Goal: Transaction & Acquisition: Purchase product/service

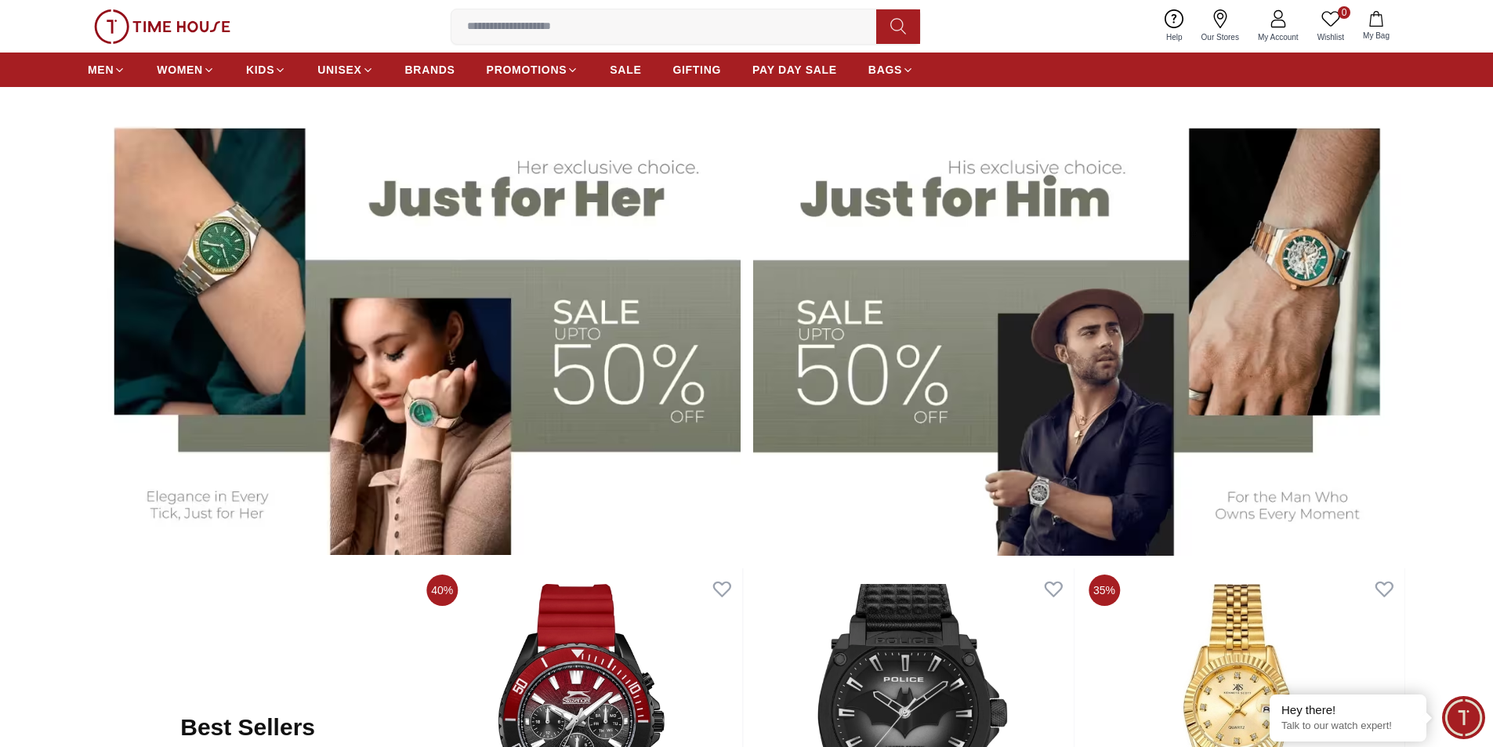
scroll to position [548, 0]
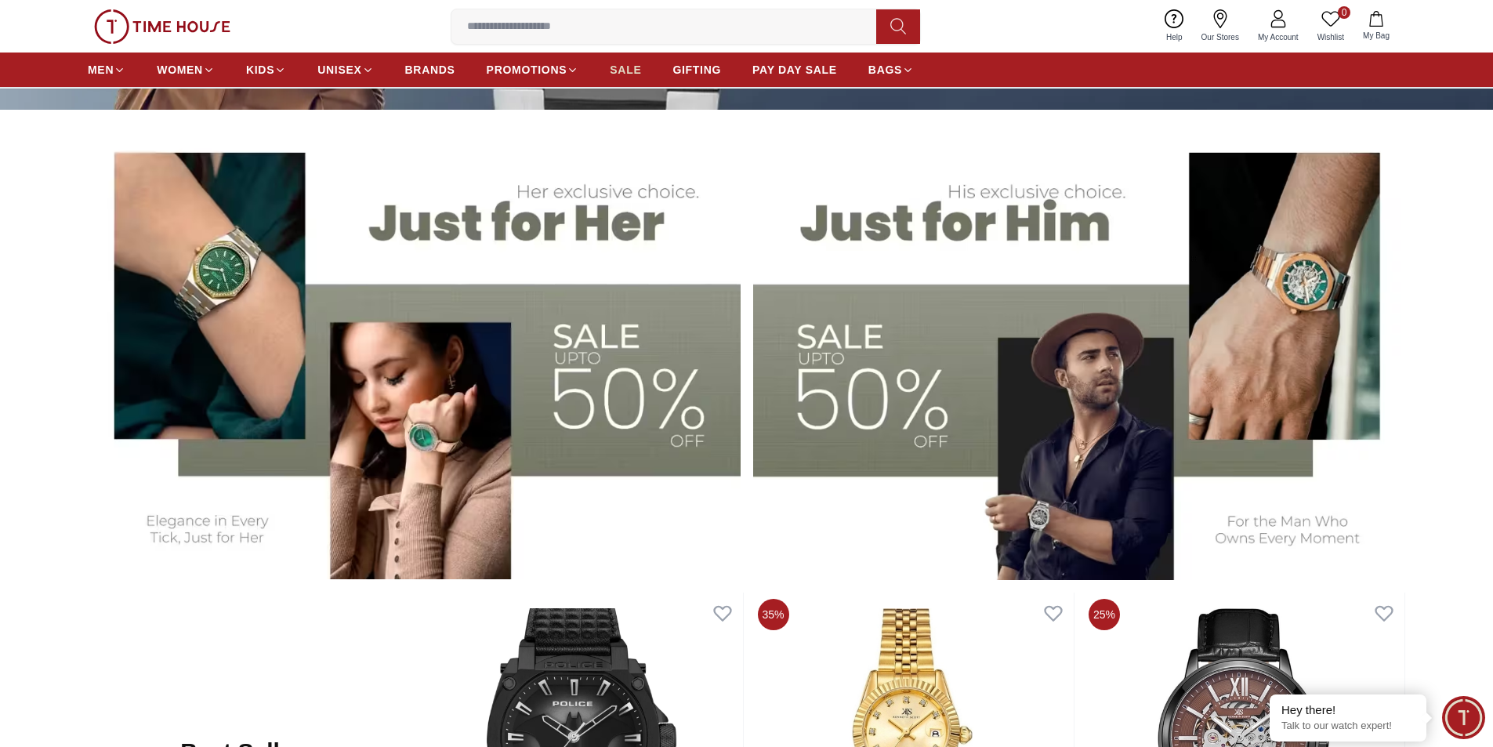
click at [631, 71] on span "SALE" at bounding box center [625, 70] width 31 height 16
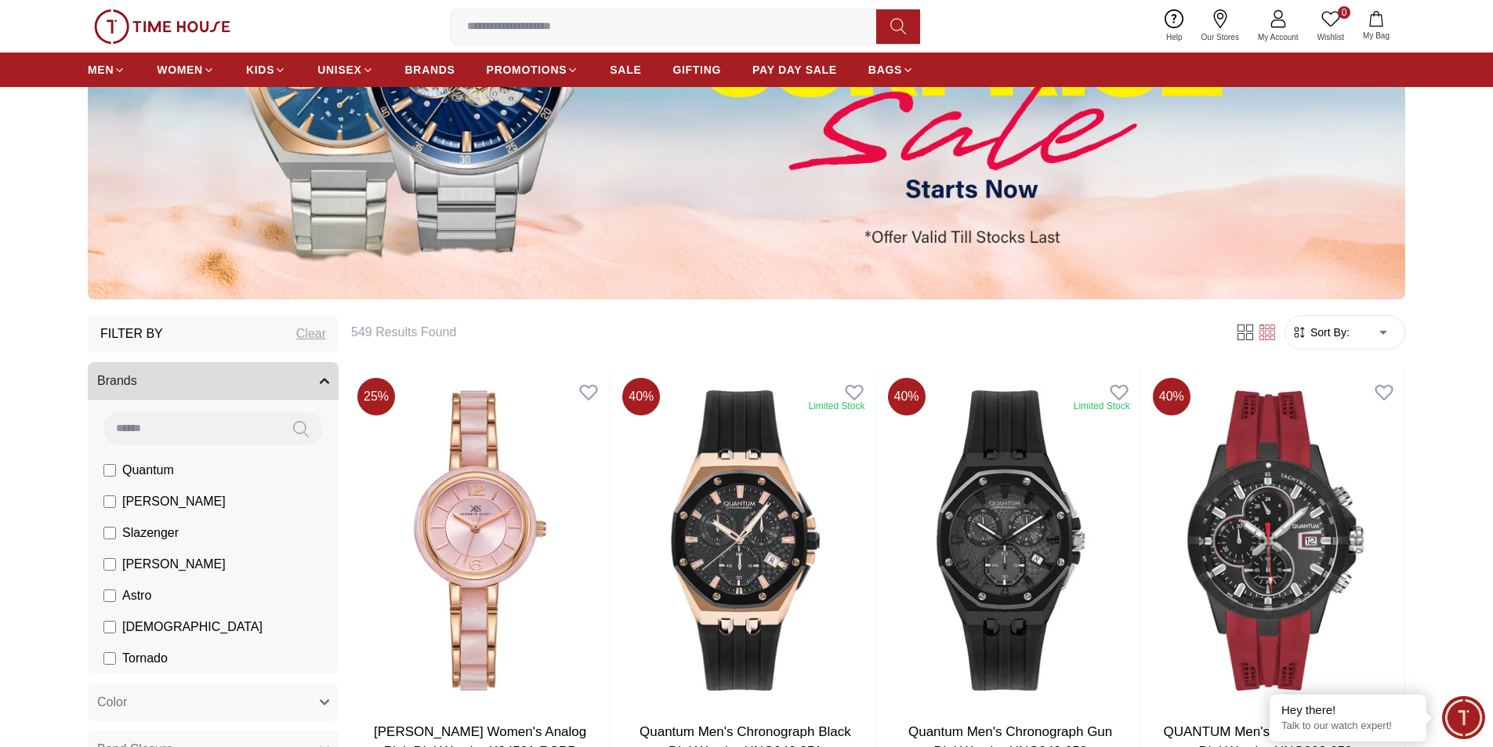
scroll to position [78, 0]
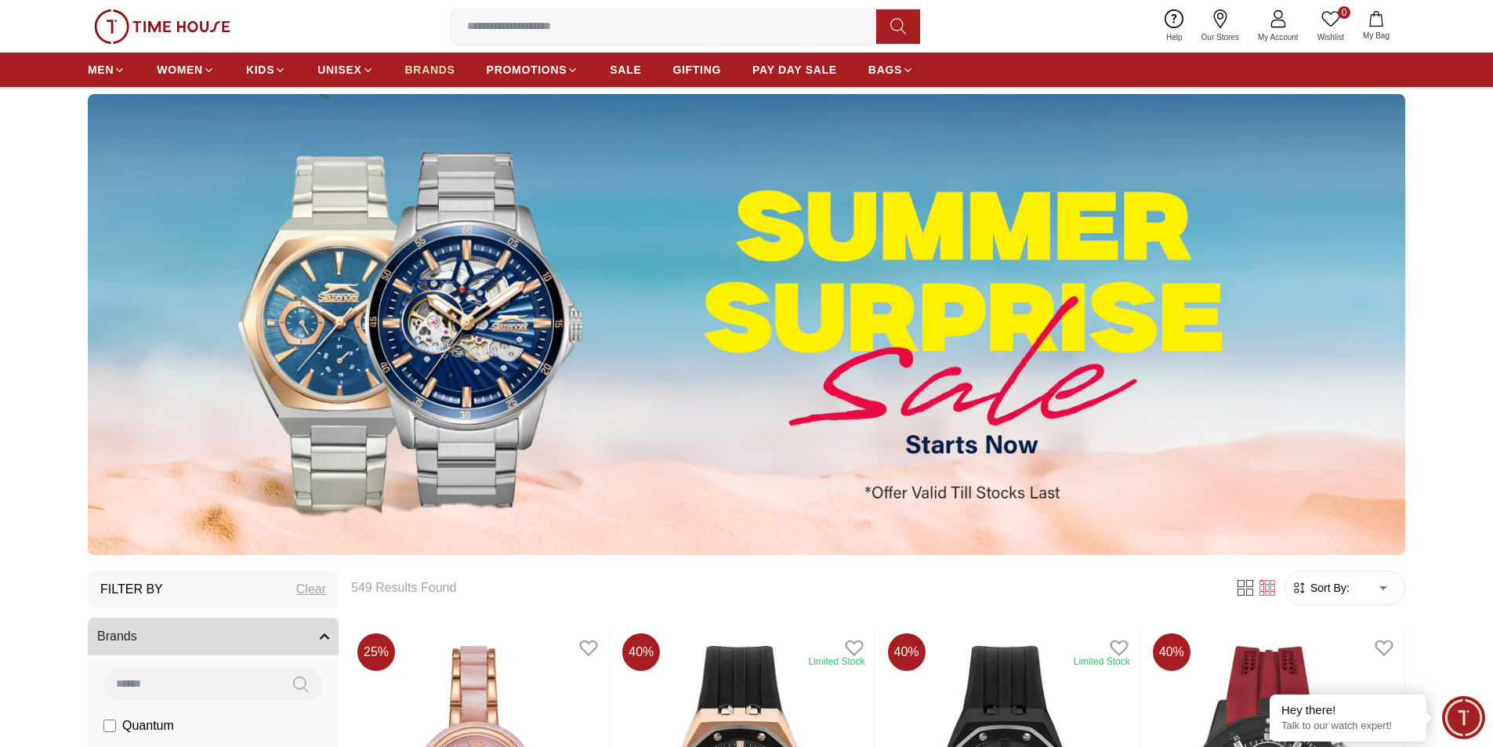
click at [410, 74] on span "BRANDS" at bounding box center [430, 70] width 50 height 16
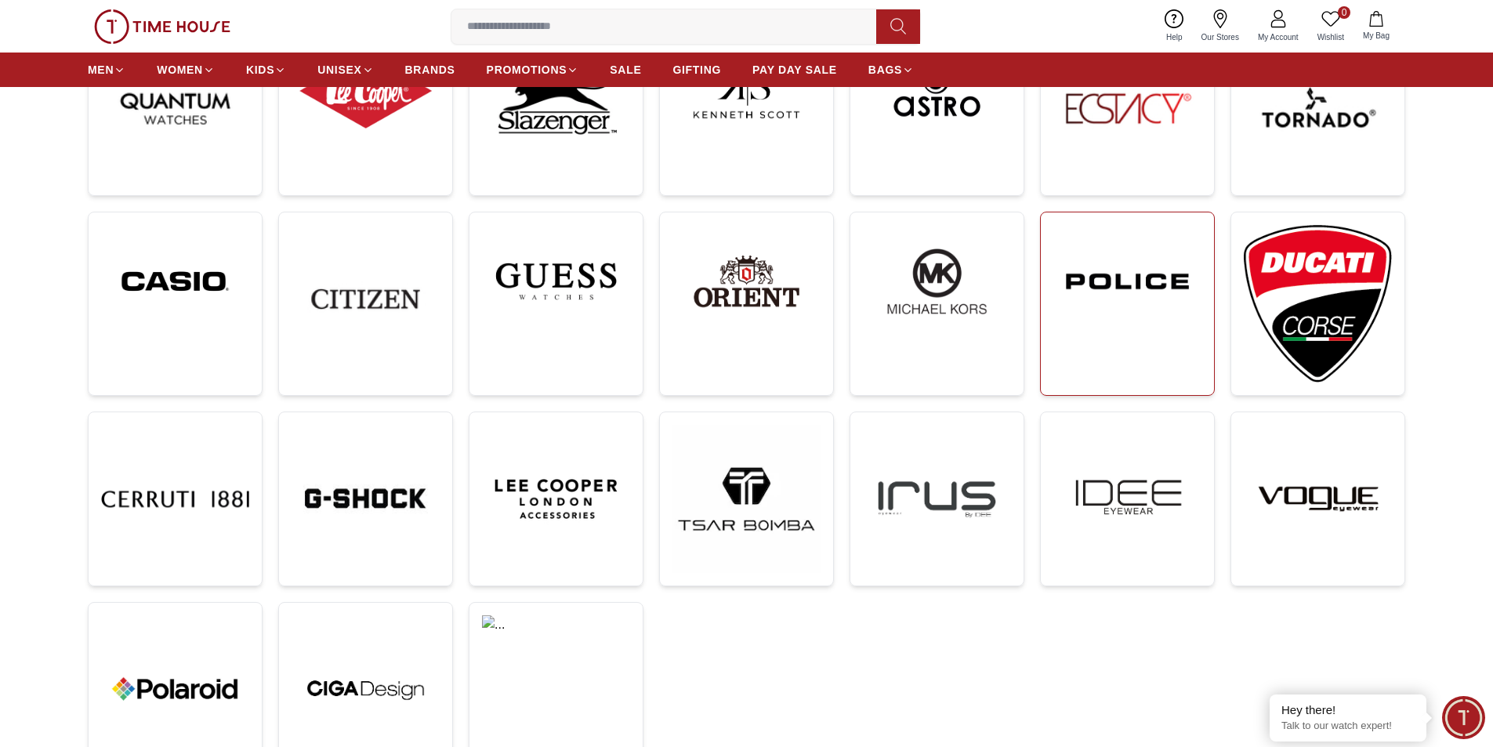
scroll to position [313, 0]
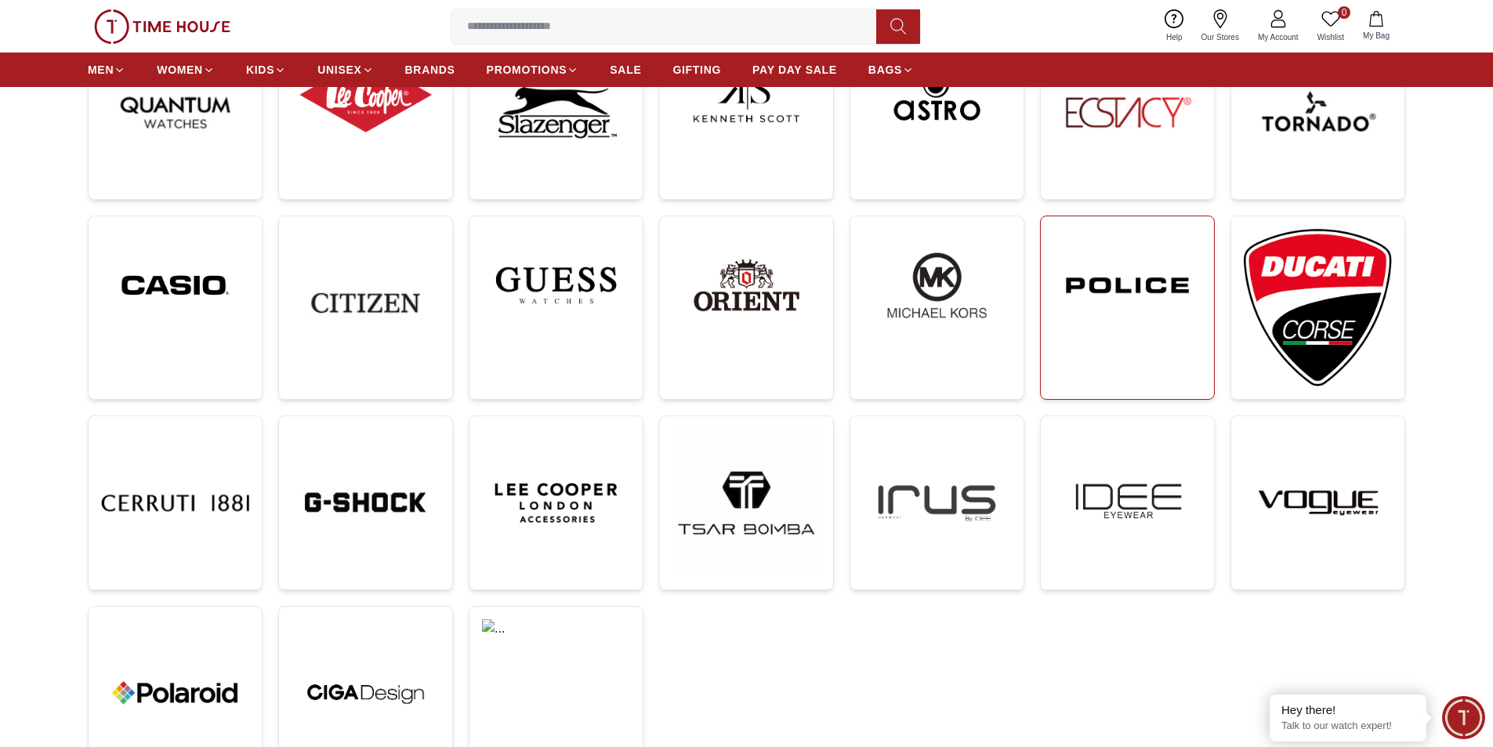
click at [1124, 316] on img at bounding box center [1127, 285] width 148 height 113
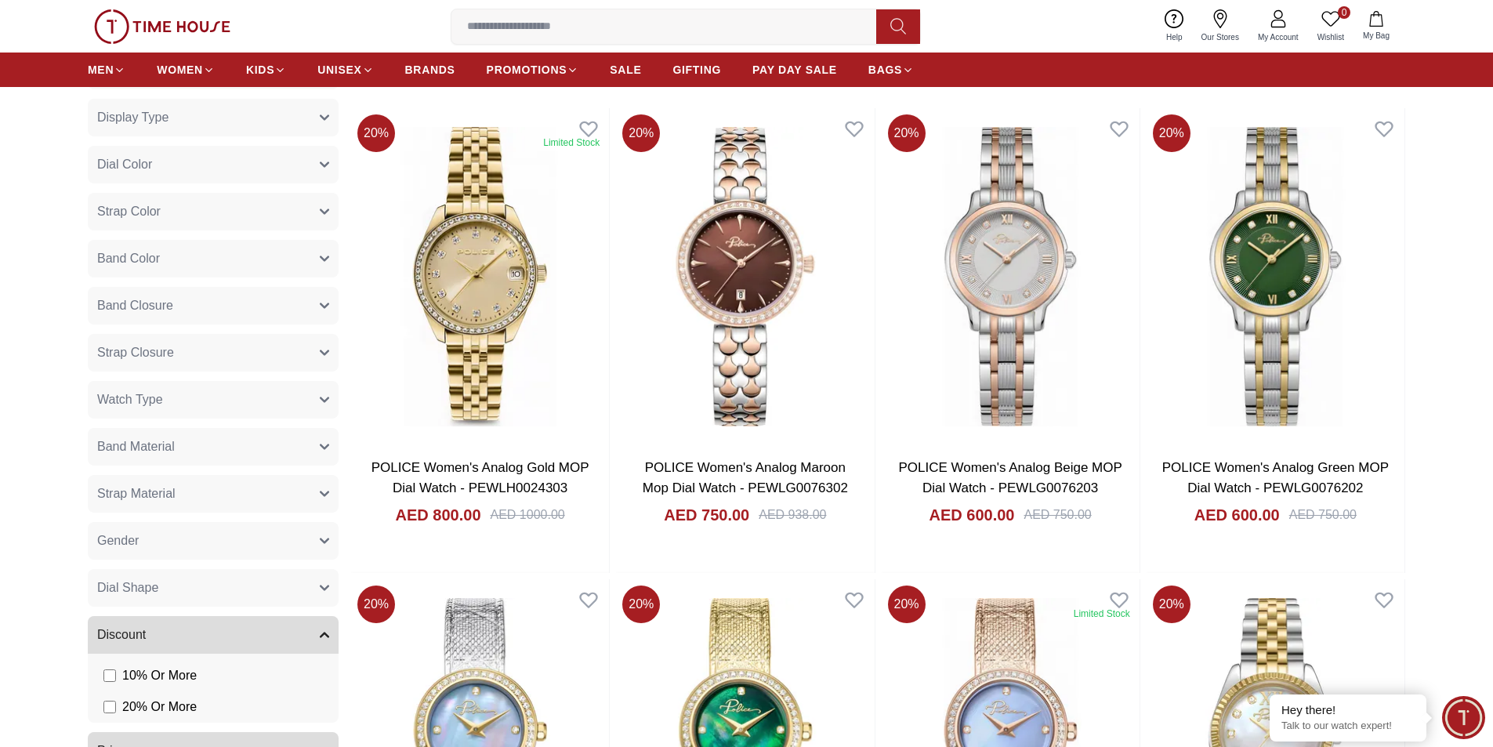
scroll to position [862, 0]
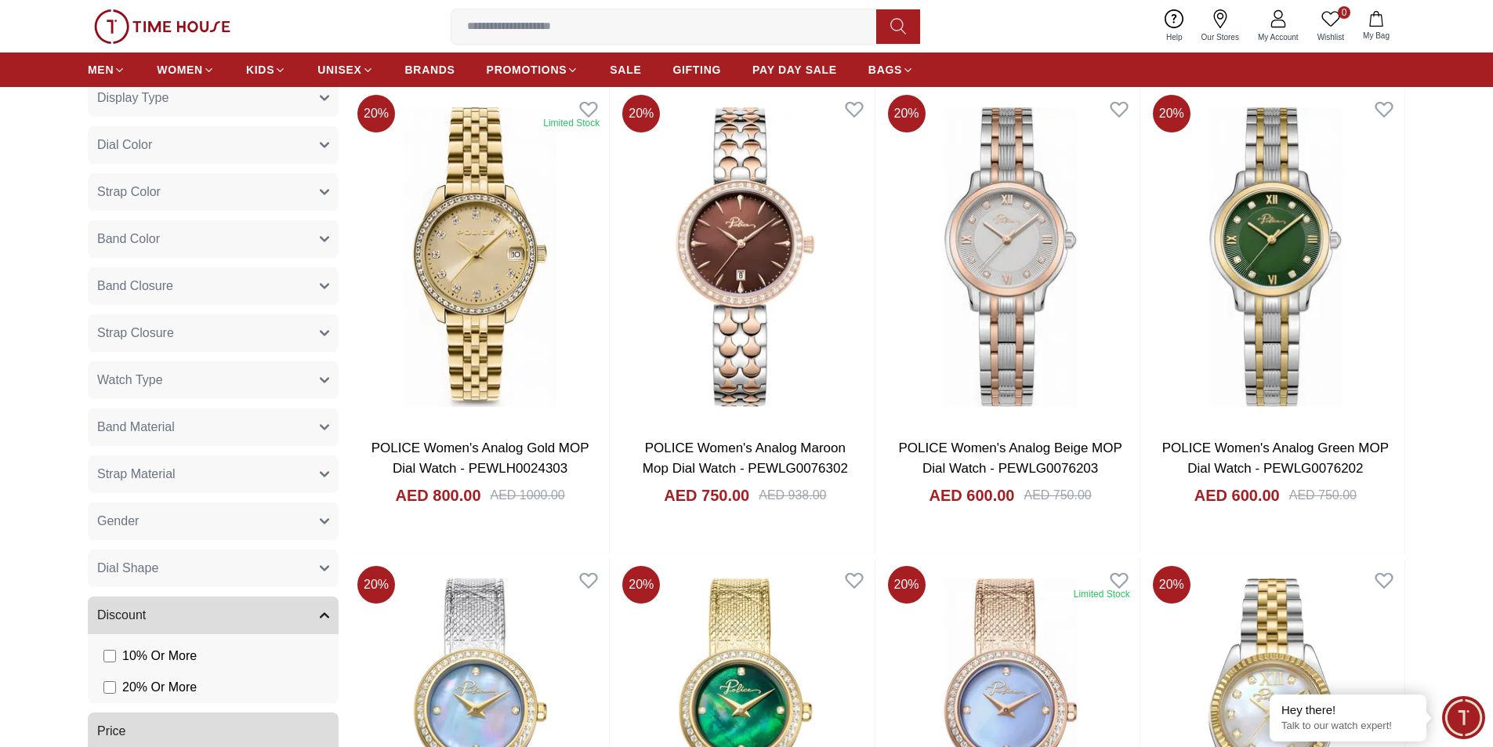
click at [316, 519] on button "Gender" at bounding box center [213, 521] width 251 height 38
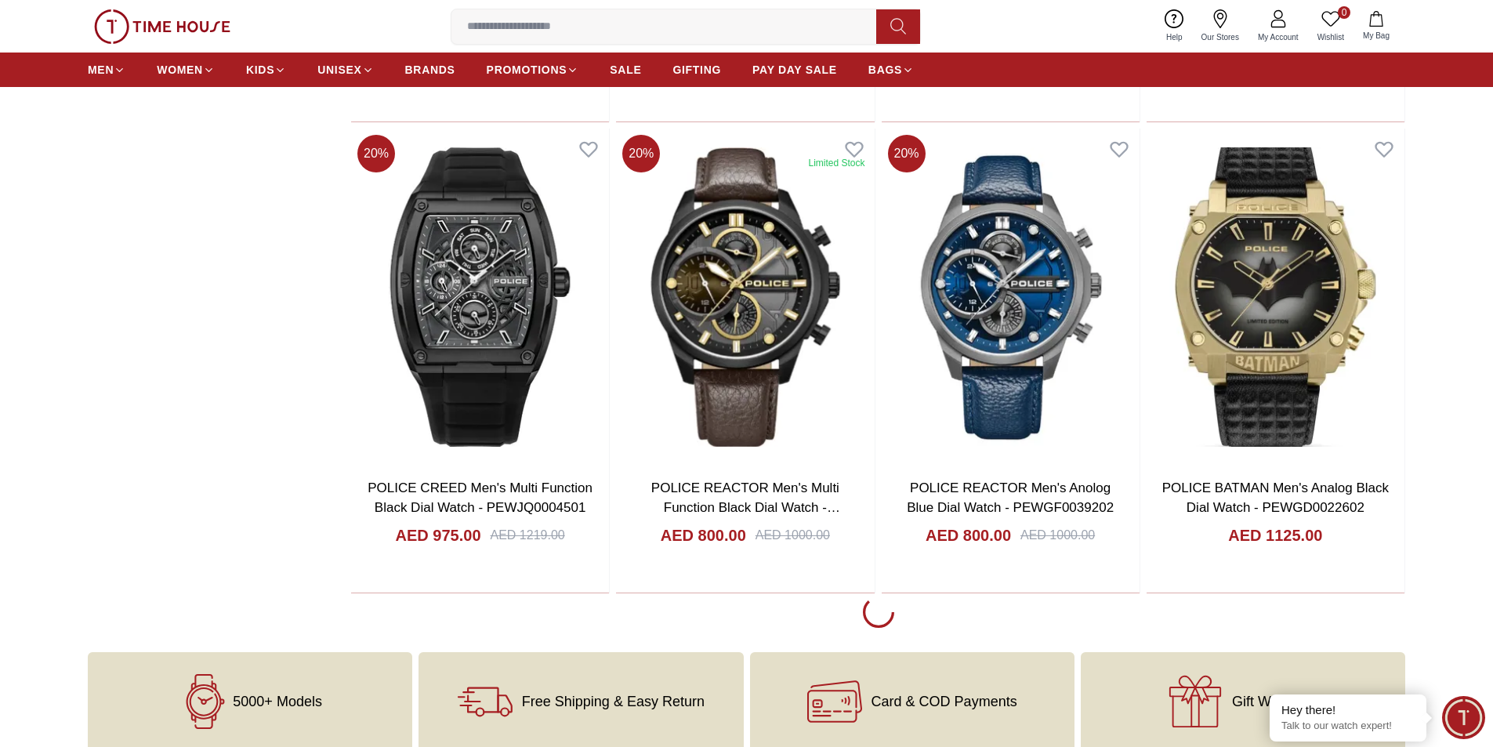
scroll to position [2742, 0]
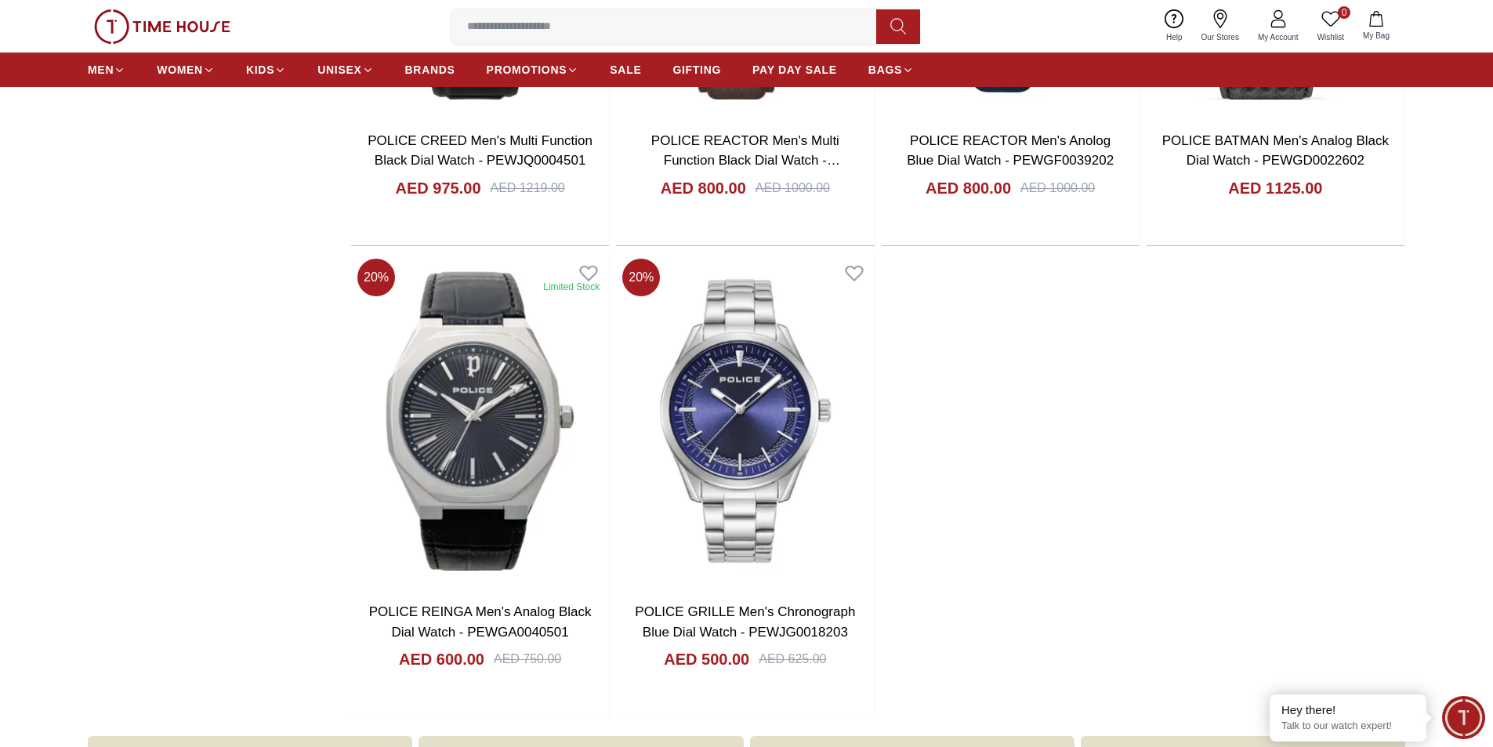
scroll to position [3056, 0]
